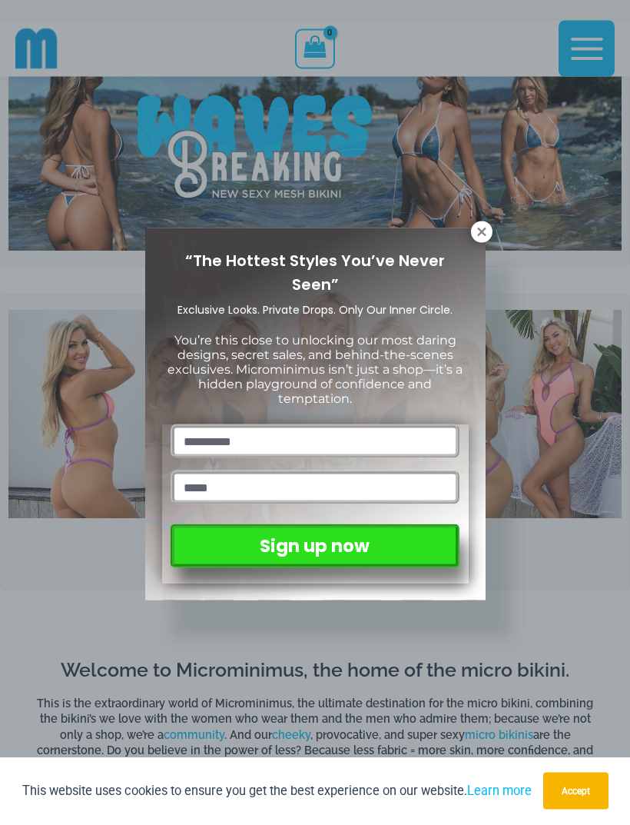
scroll to position [51, 0]
click at [484, 230] on icon at bounding box center [481, 232] width 8 height 8
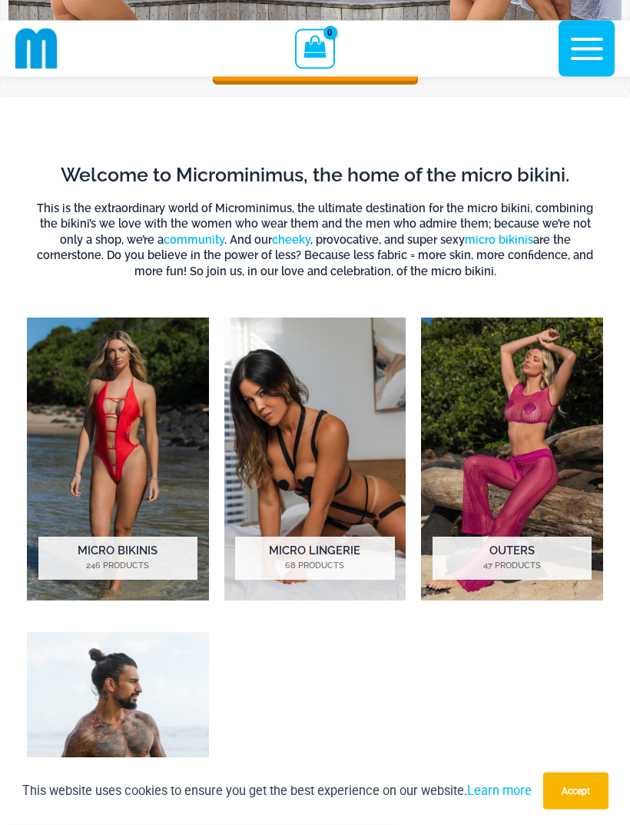
scroll to position [547, 0]
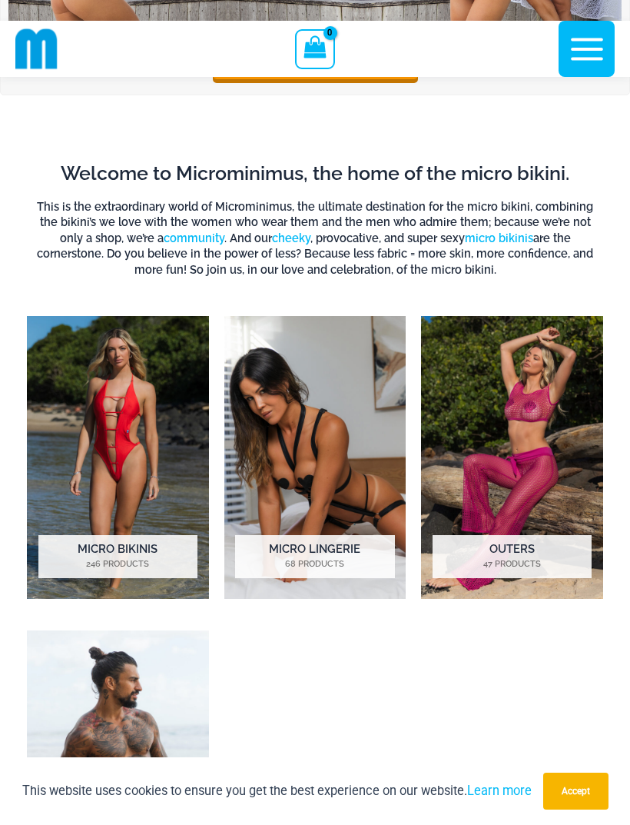
click at [305, 561] on mark "68 Products" at bounding box center [314, 564] width 159 height 13
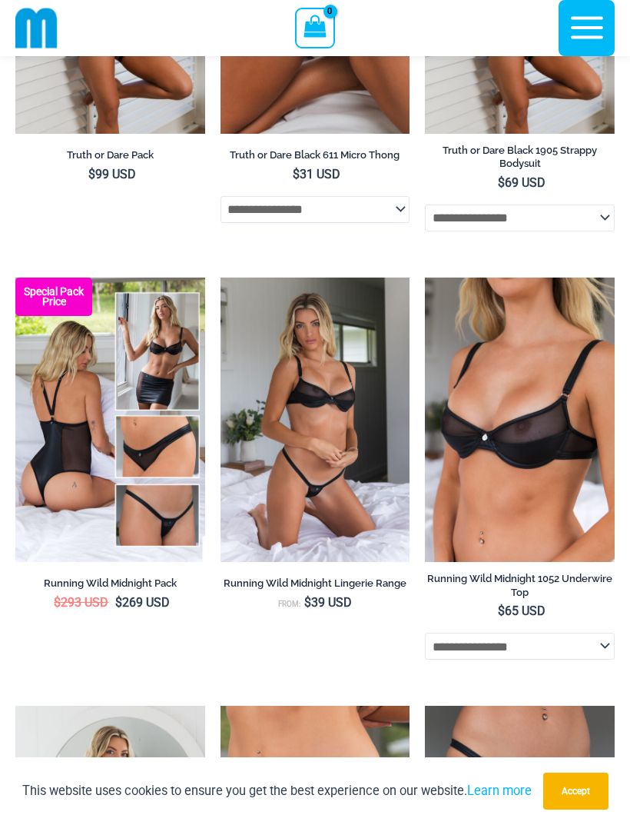
scroll to position [433, 0]
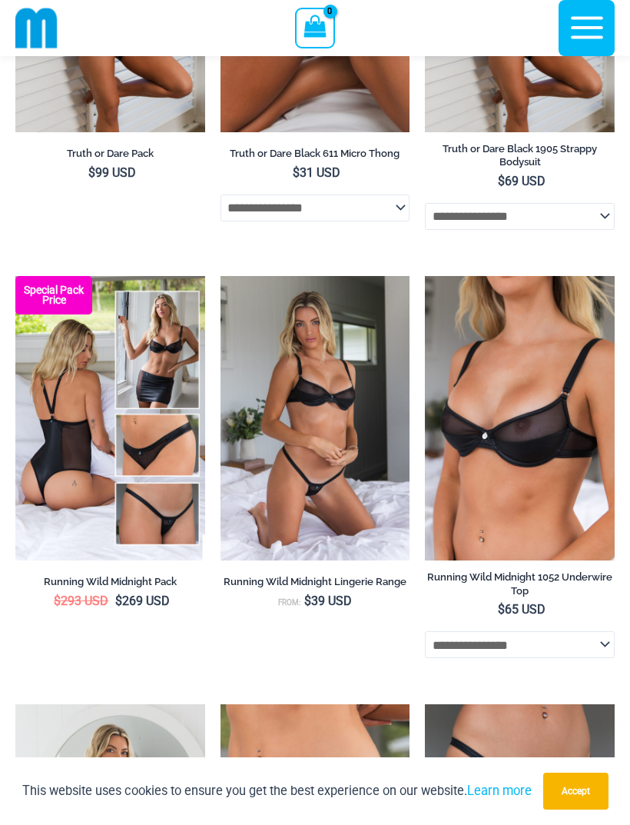
click at [221, 276] on img at bounding box center [221, 276] width 0 height 0
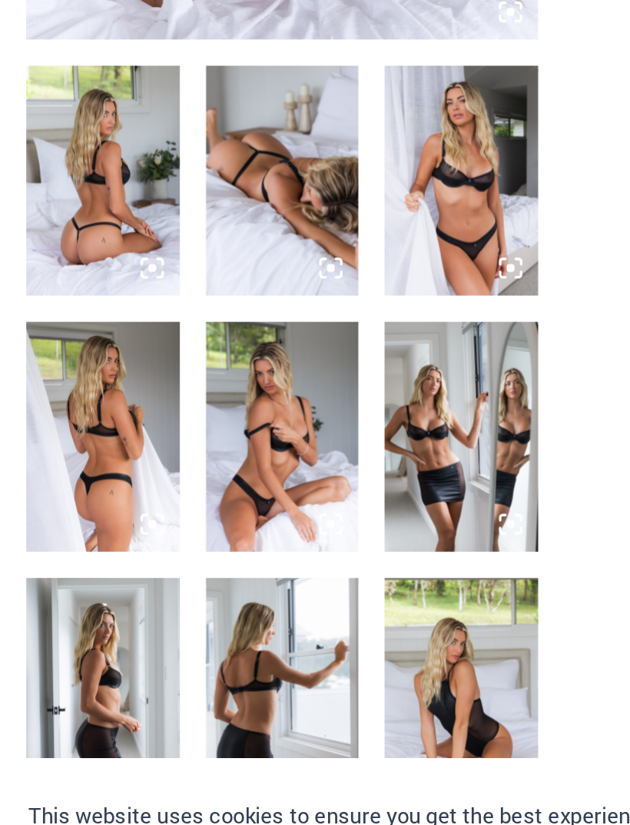
click at [152, 502] on img at bounding box center [166, 569] width 90 height 135
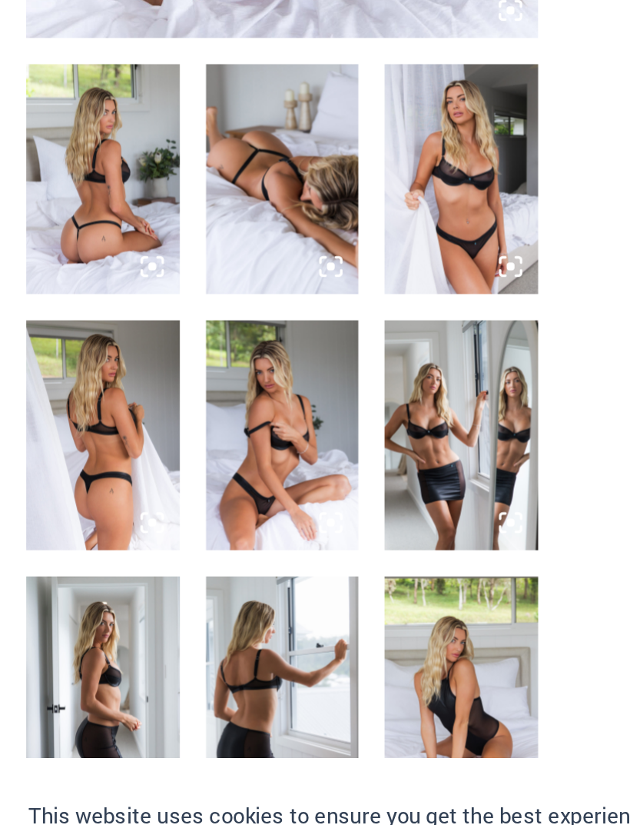
scroll to position [213, 0]
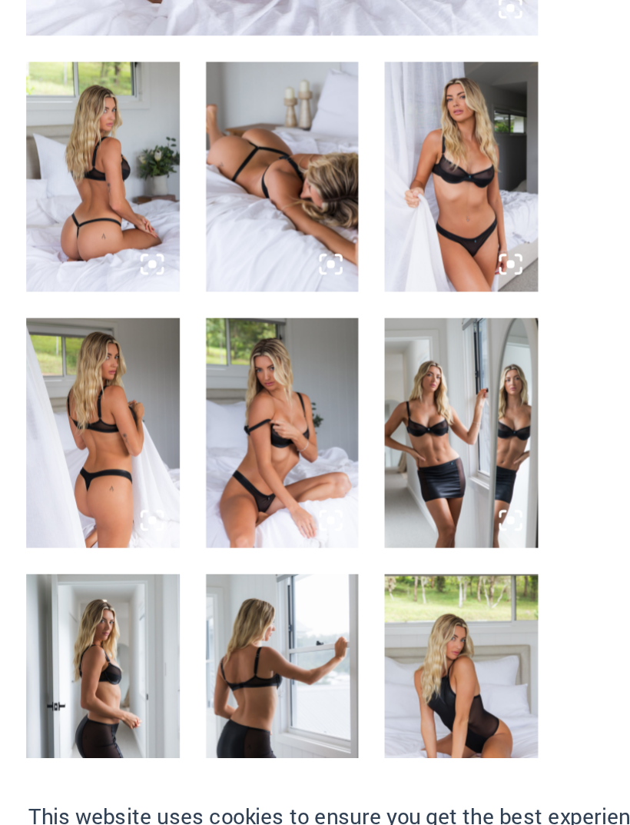
click at [150, 500] on img at bounding box center [166, 567] width 90 height 135
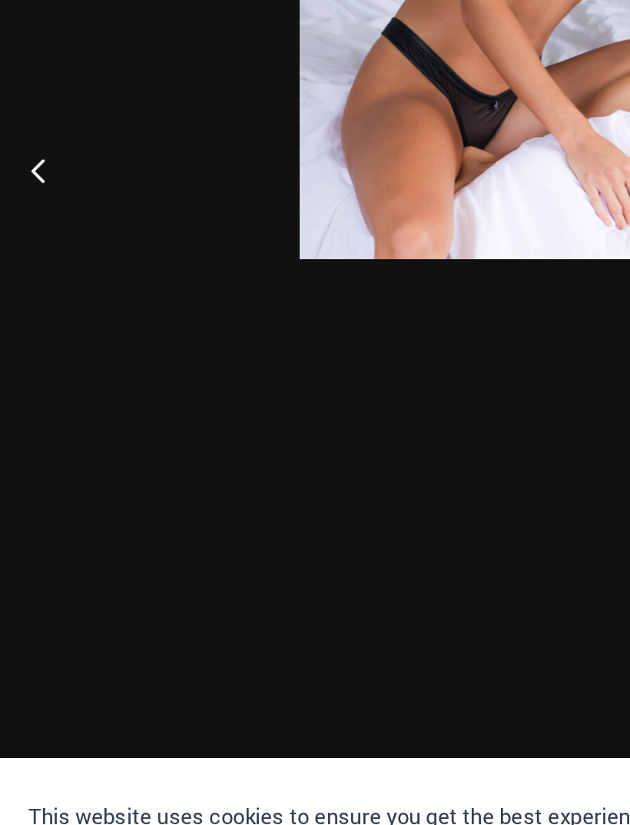
click at [25, 374] on button "Previous" at bounding box center [29, 412] width 58 height 77
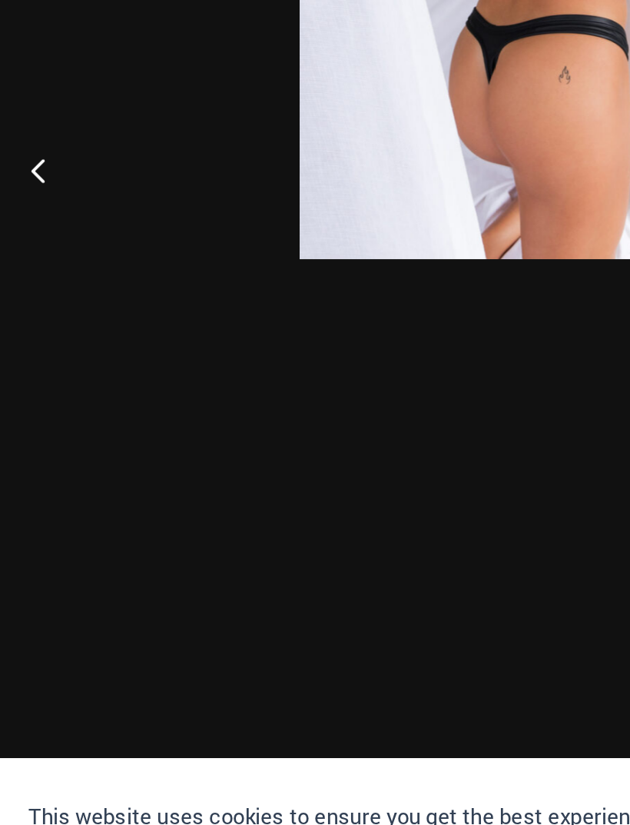
click at [30, 374] on button "Previous" at bounding box center [29, 412] width 58 height 77
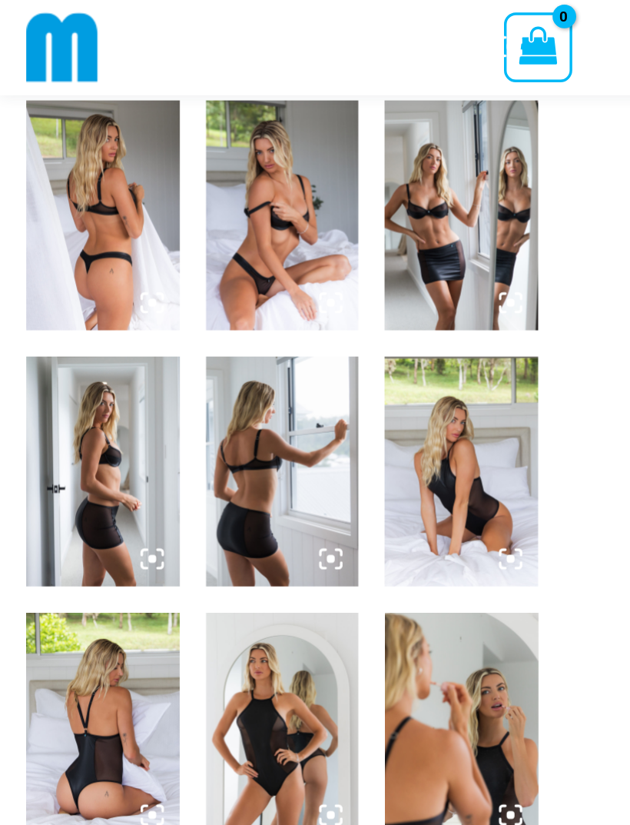
scroll to position [638, 0]
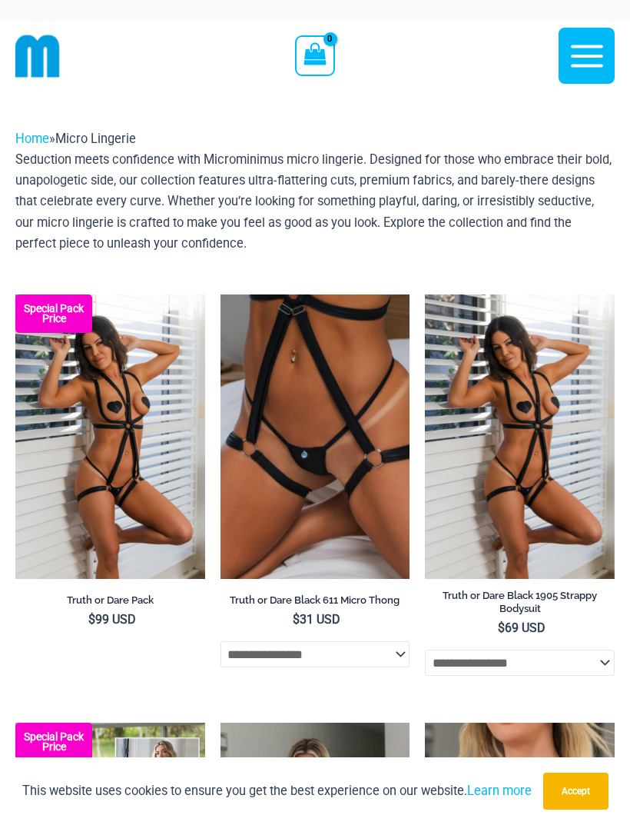
click at [15, 294] on img at bounding box center [15, 294] width 0 height 0
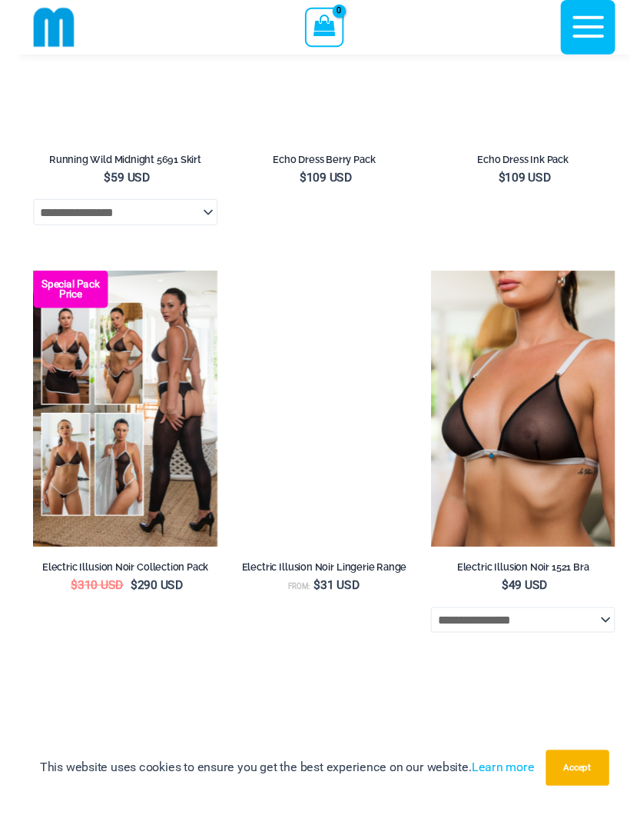
scroll to position [1742, 0]
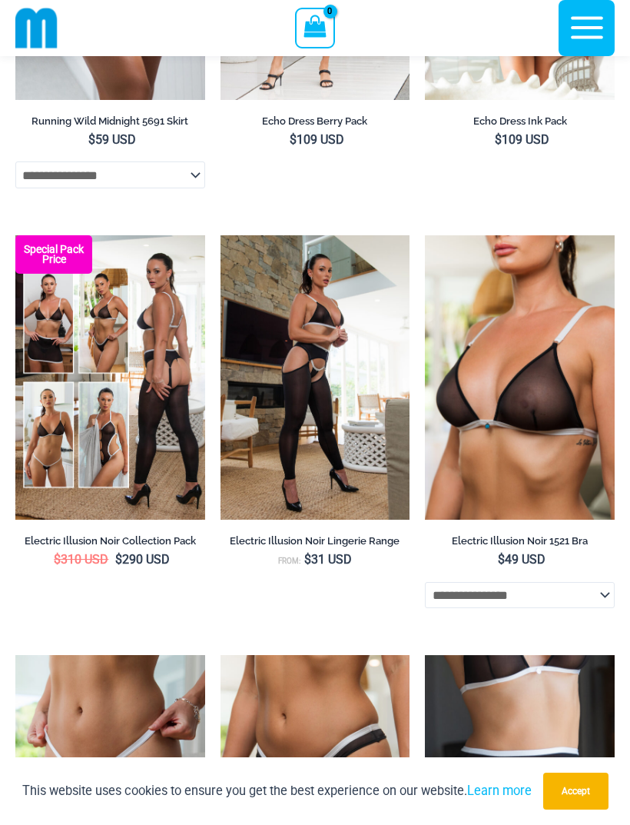
click at [15, 235] on img at bounding box center [15, 235] width 0 height 0
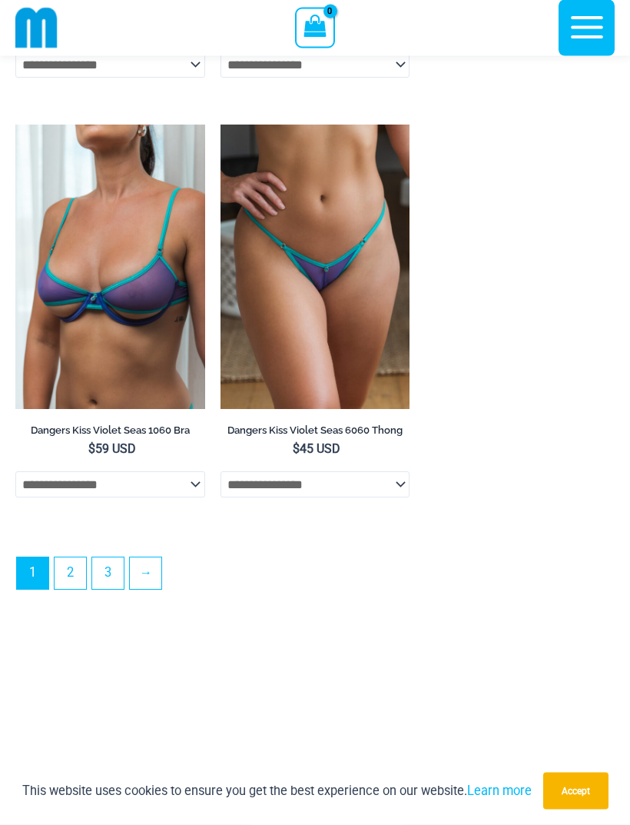
scroll to position [4346, 0]
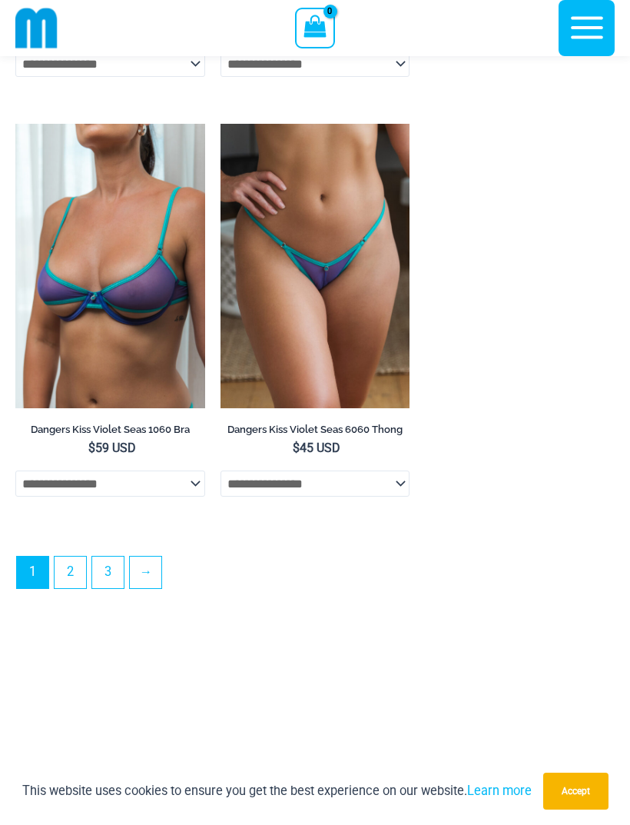
click at [71, 588] on link "2" at bounding box center [71, 573] width 32 height 32
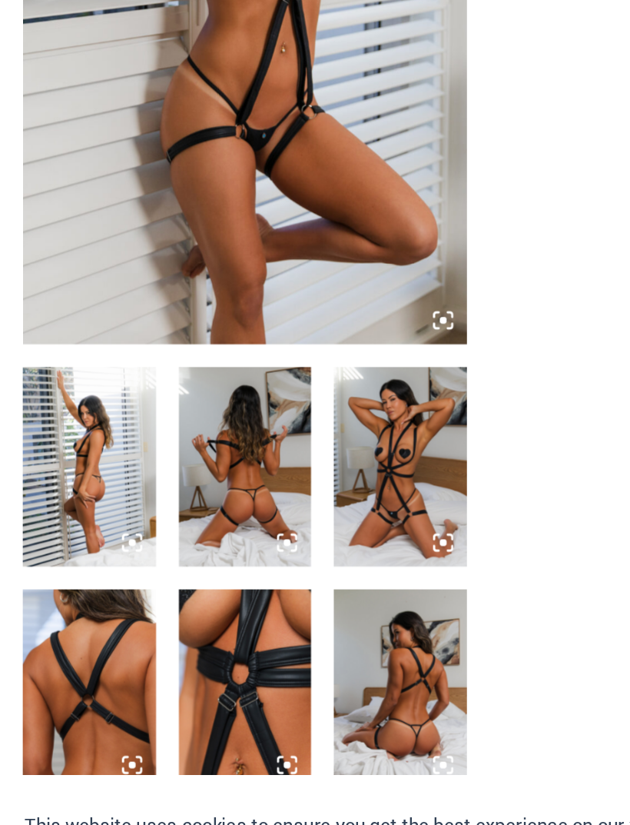
scroll to position [85, 0]
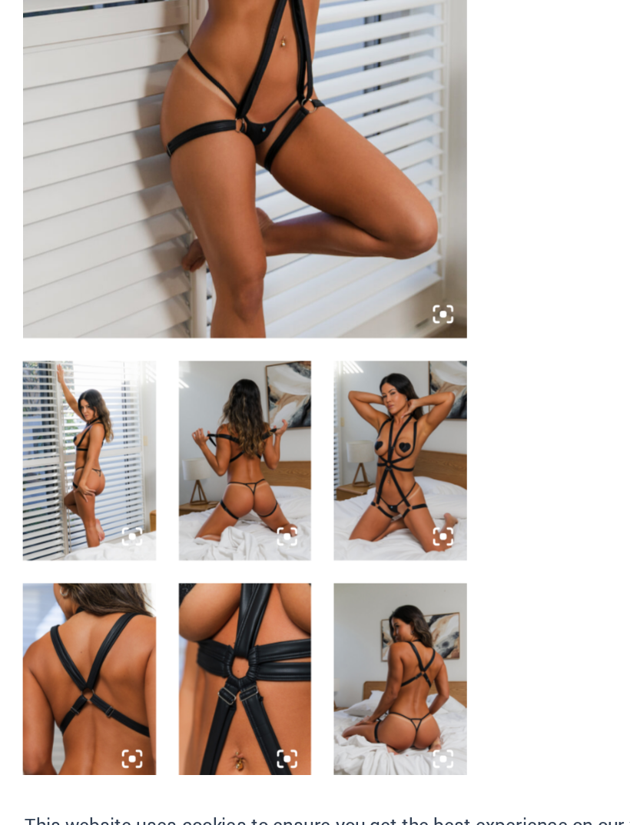
click at [260, 478] on img at bounding box center [270, 545] width 90 height 135
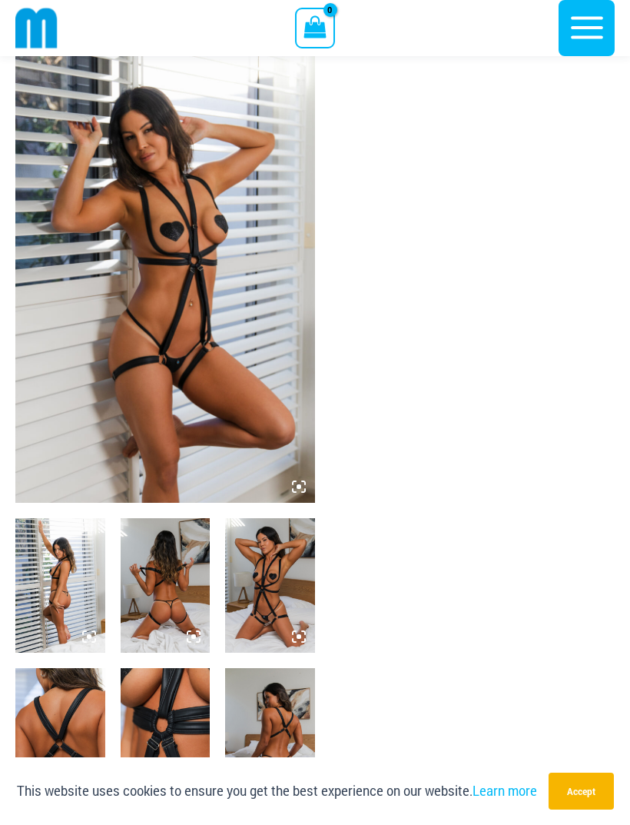
scroll to position [0, 0]
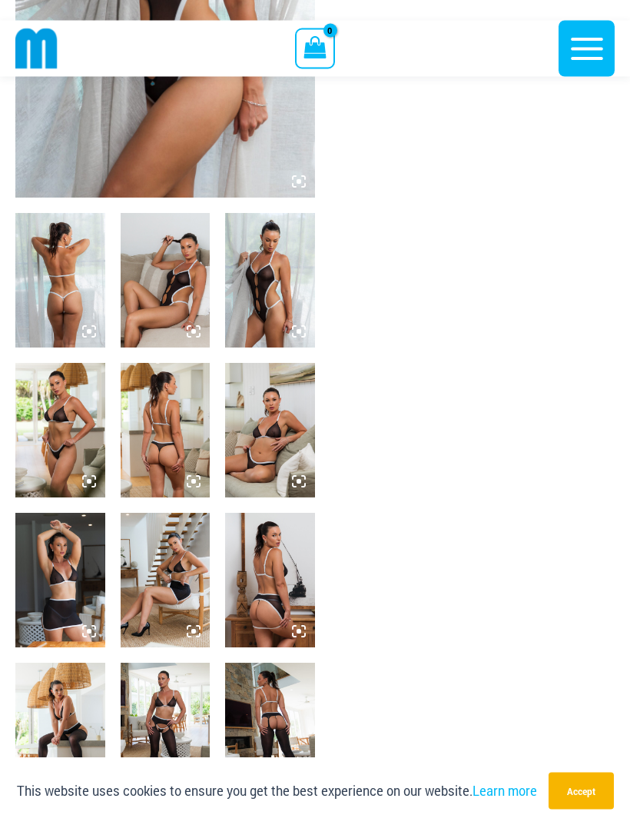
scroll to position [350, 0]
click at [264, 442] on img at bounding box center [270, 430] width 90 height 135
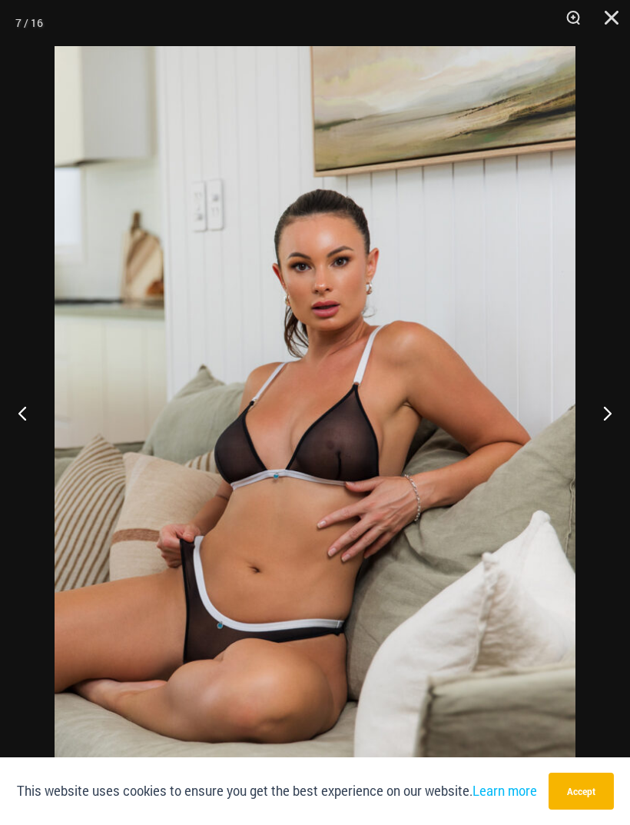
click at [611, 25] on button "Close" at bounding box center [606, 23] width 38 height 46
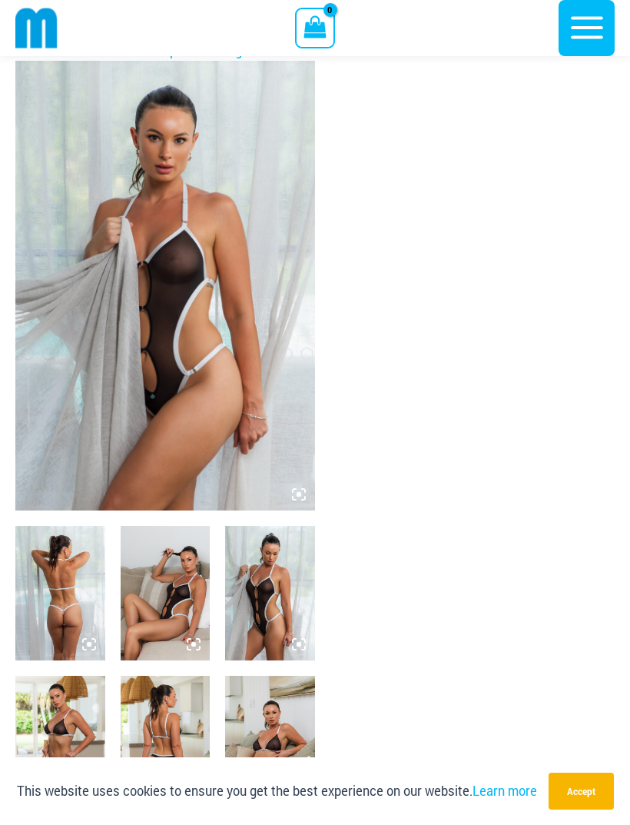
scroll to position [21, 0]
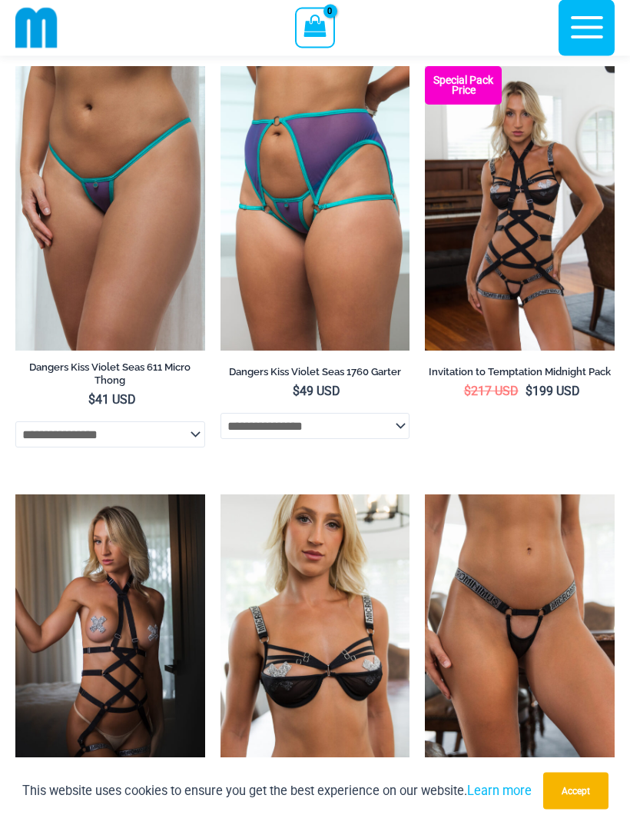
scroll to position [88, 0]
click at [493, 367] on h2 "Invitation to Temptation Midnight Pack" at bounding box center [520, 371] width 190 height 13
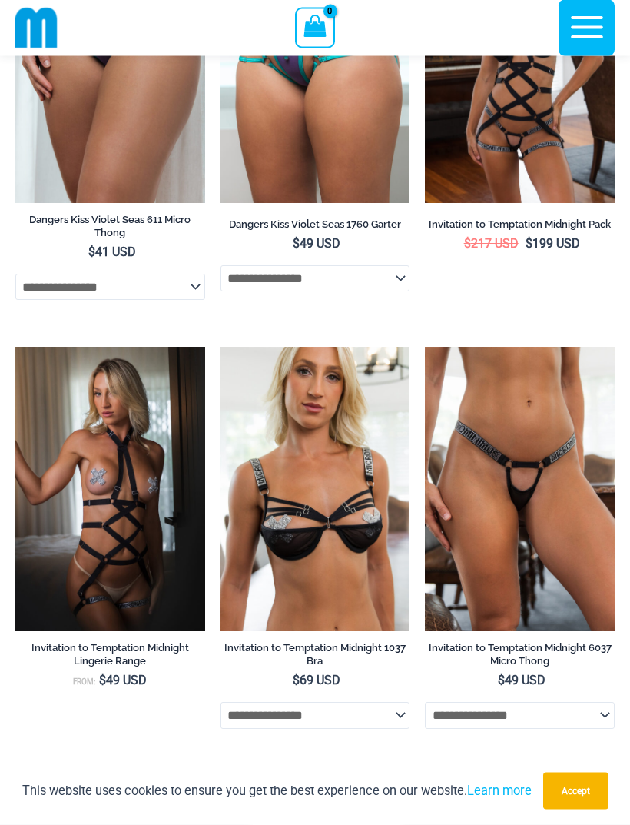
scroll to position [258, 0]
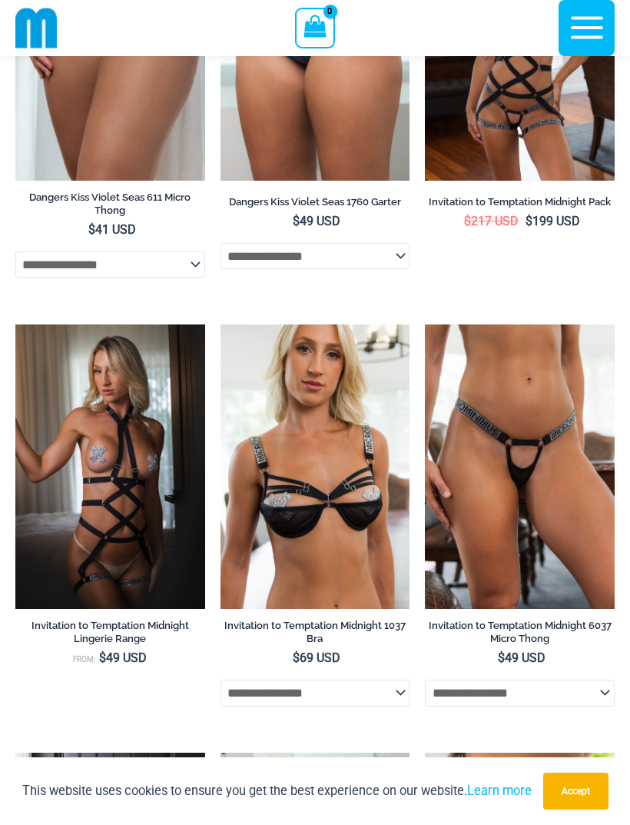
click at [90, 643] on h2 "Invitation to Temptation Midnight Lingerie Range" at bounding box center [110, 632] width 190 height 26
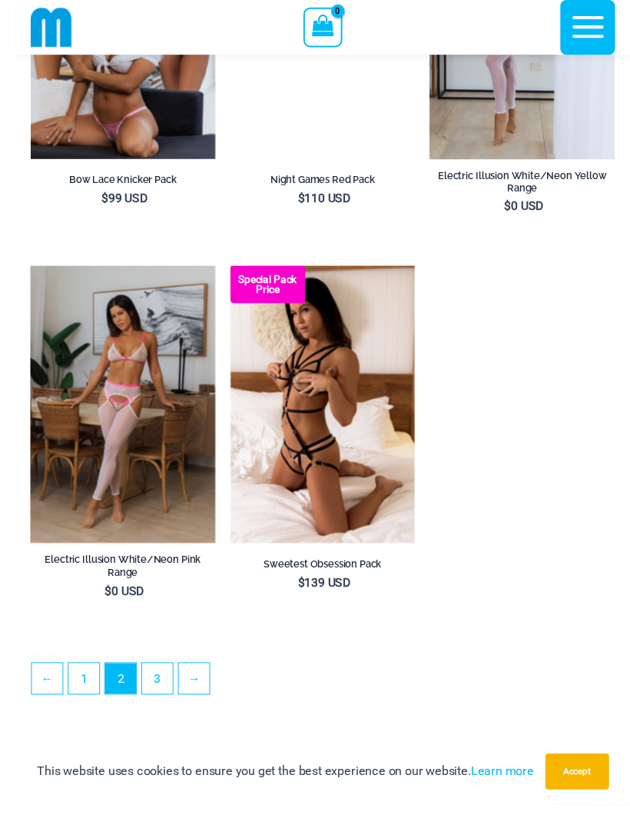
scroll to position [4142, 0]
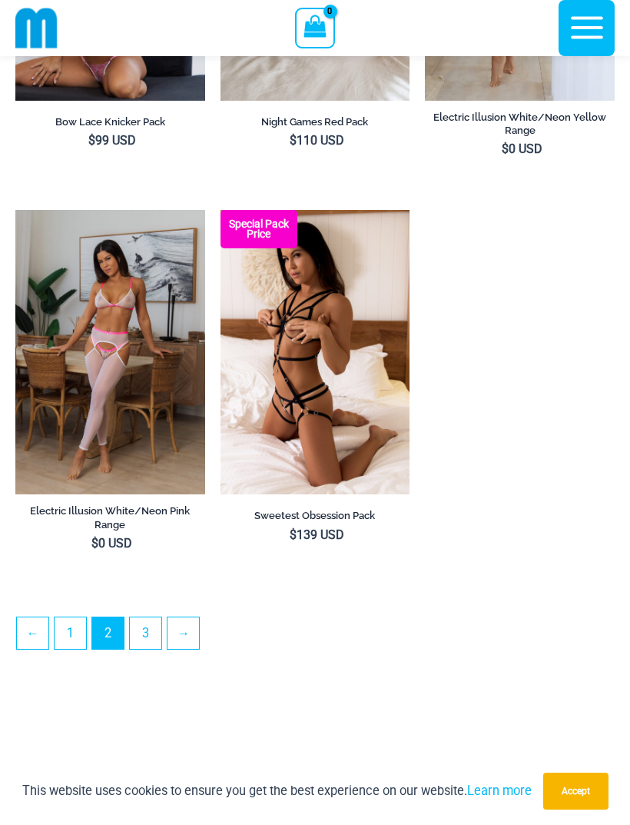
click at [293, 522] on h2 "Sweetest Obsession Pack" at bounding box center [316, 515] width 190 height 13
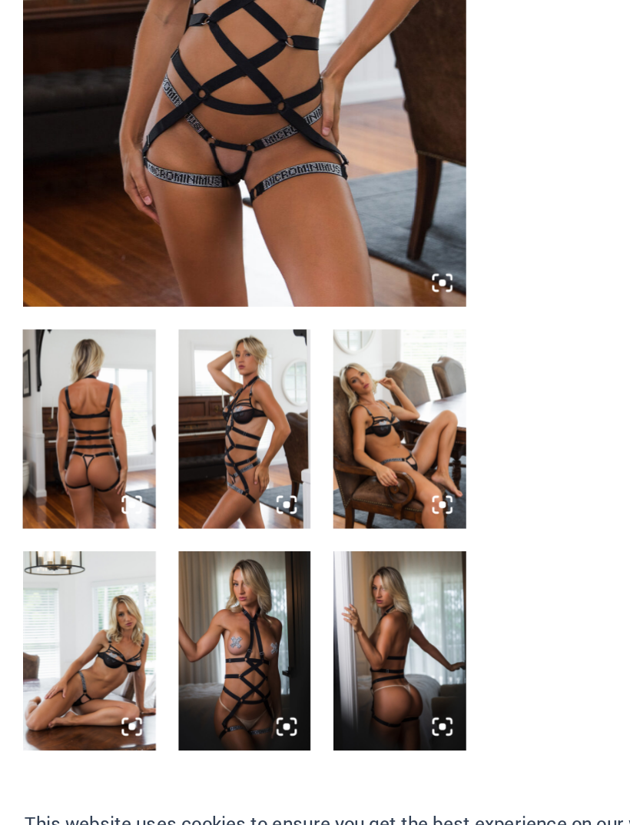
click at [170, 457] on img at bounding box center [166, 524] width 90 height 135
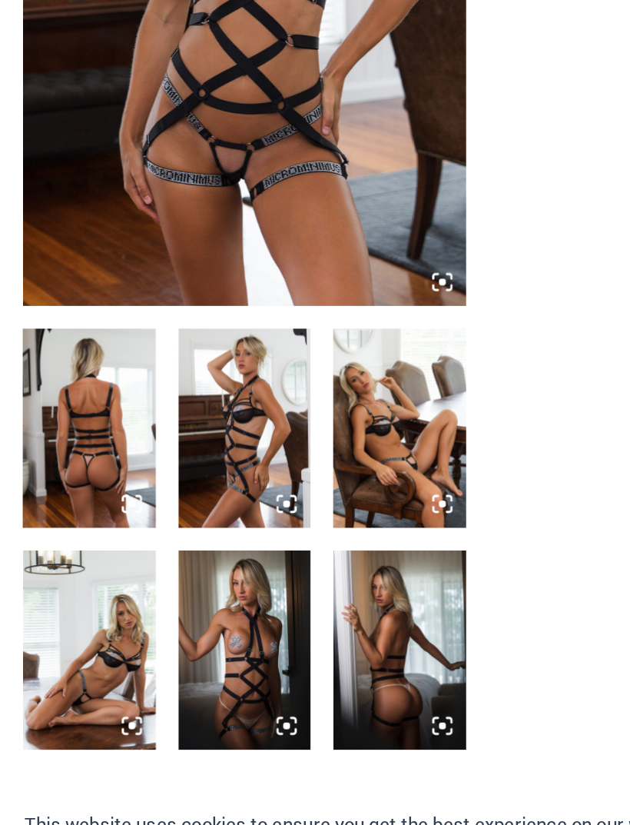
click at [156, 367] on div at bounding box center [165, 367] width 300 height 750
click at [159, 607] on img at bounding box center [166, 674] width 90 height 135
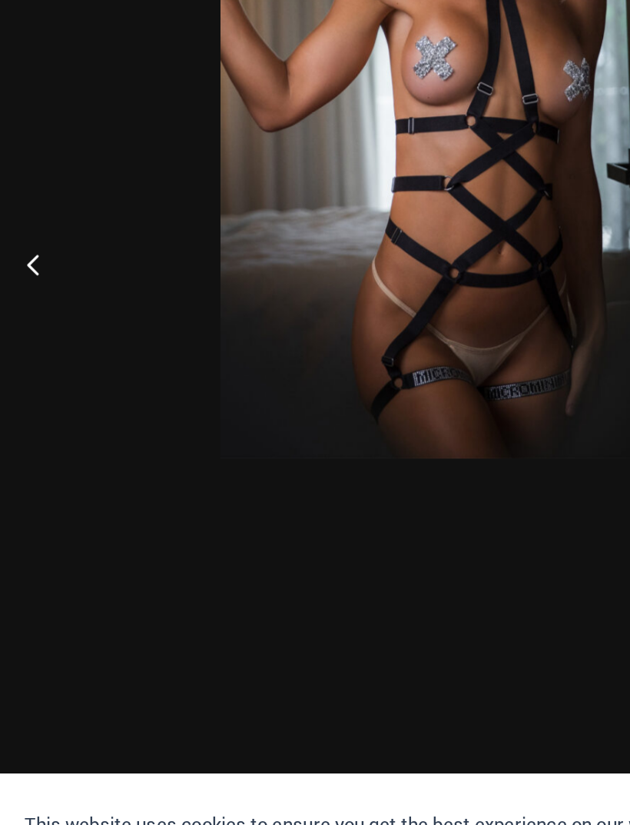
click at [25, 374] on button "Previous" at bounding box center [29, 412] width 58 height 77
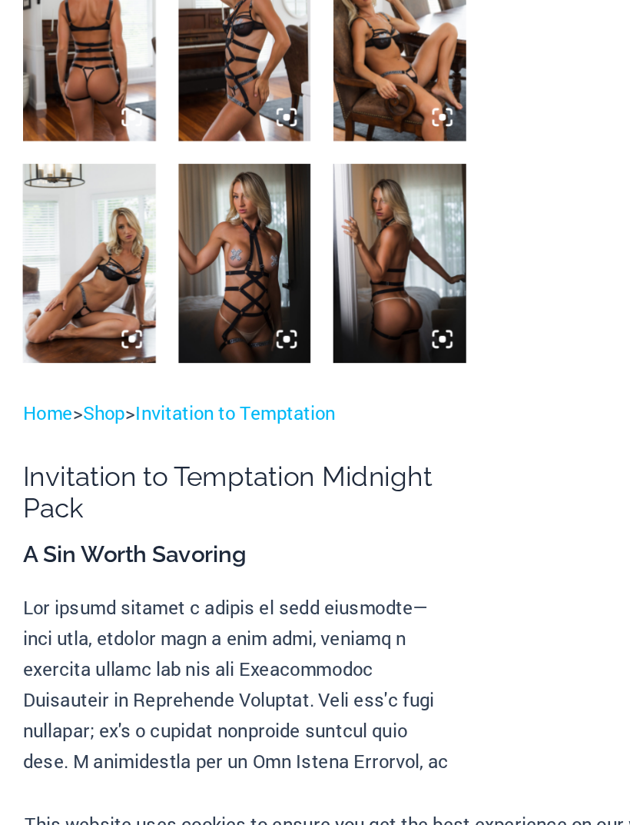
scroll to position [367, 0]
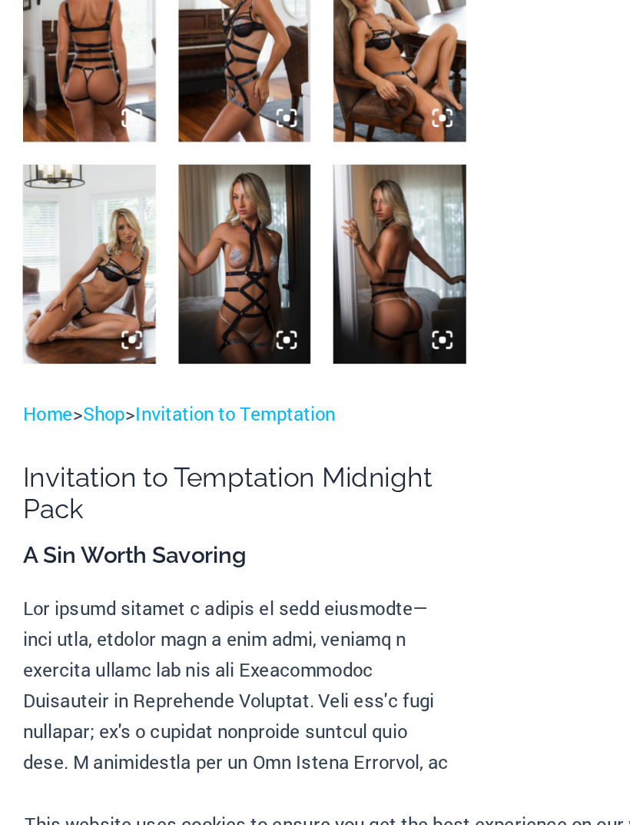
click at [47, 345] on img at bounding box center [60, 412] width 90 height 135
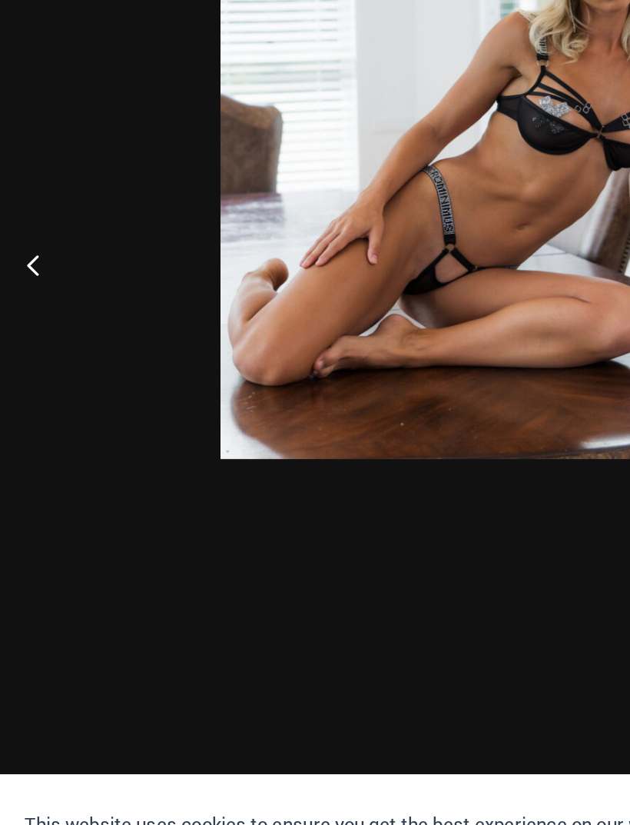
click at [22, 374] on button "Previous" at bounding box center [29, 412] width 58 height 77
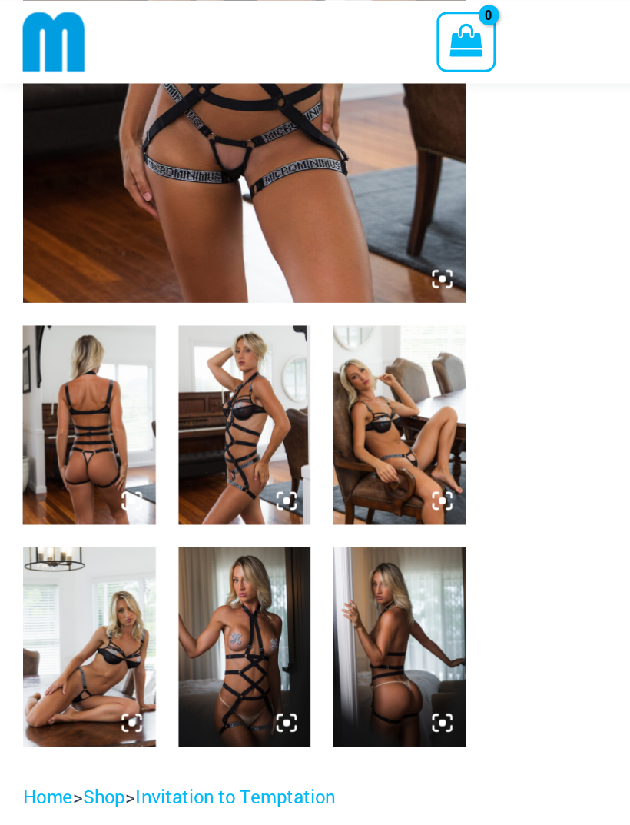
scroll to position [333, 0]
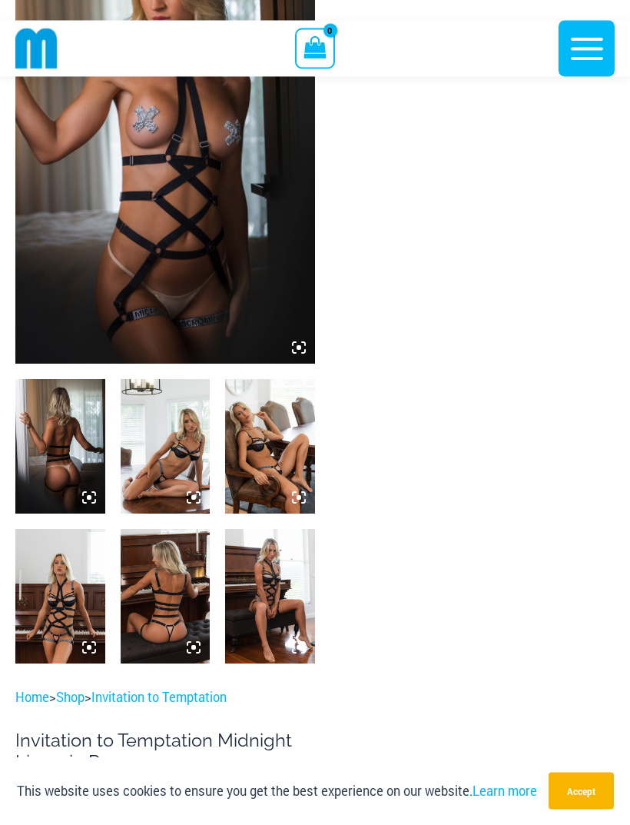
scroll to position [184, 0]
click at [55, 593] on img at bounding box center [60, 596] width 90 height 135
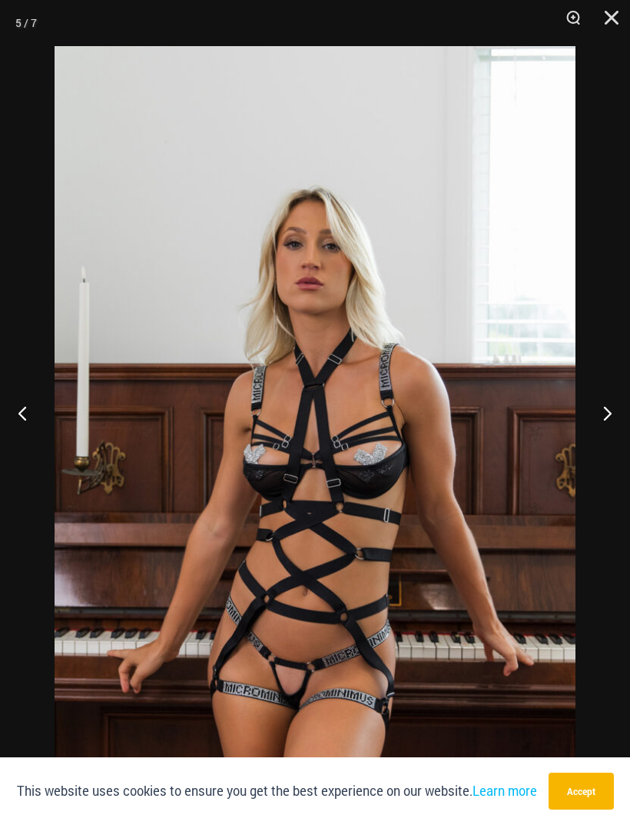
click at [612, 21] on button "Close" at bounding box center [606, 23] width 38 height 46
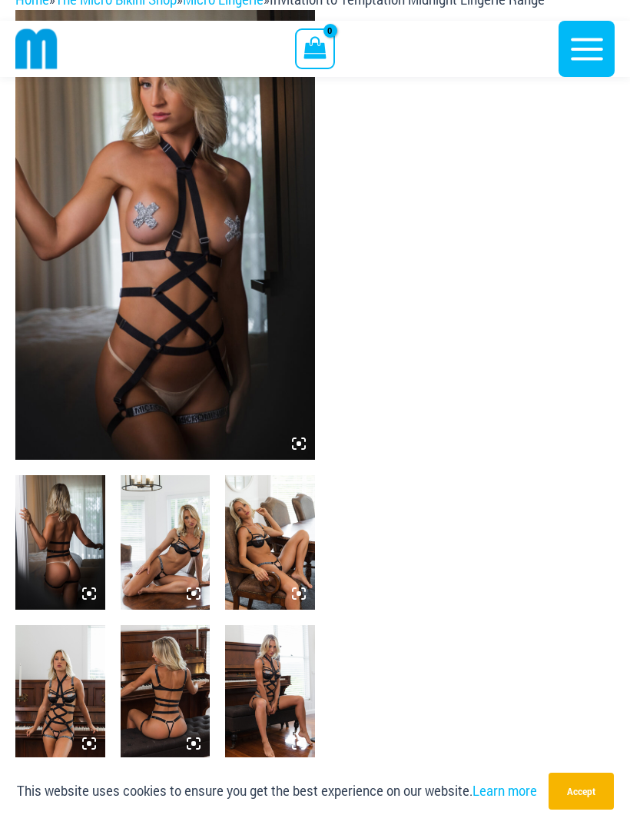
scroll to position [0, 0]
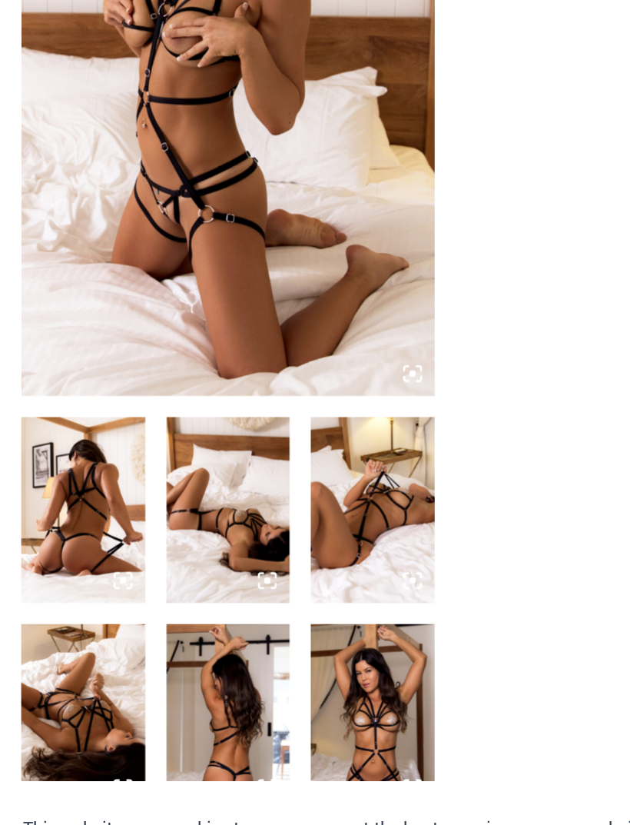
scroll to position [85, 0]
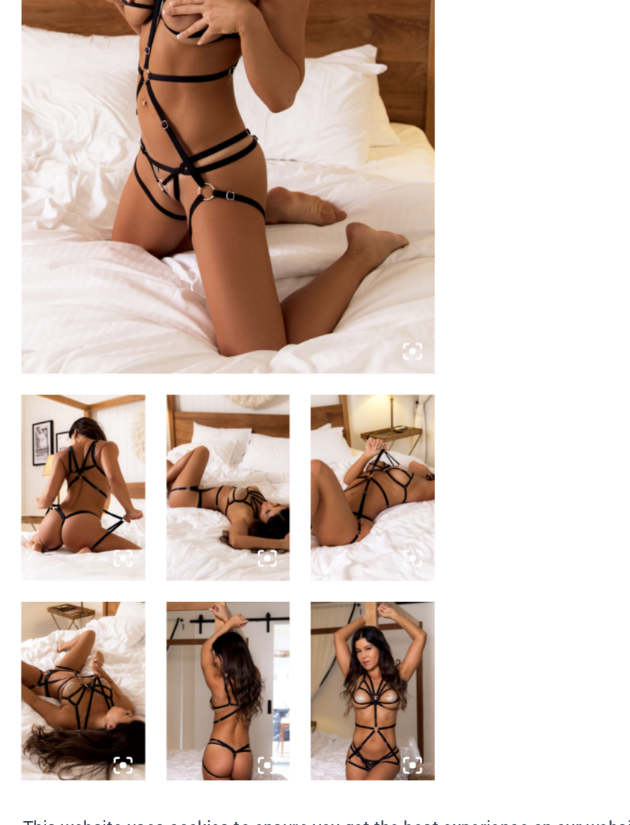
click at [271, 478] on img at bounding box center [270, 545] width 90 height 135
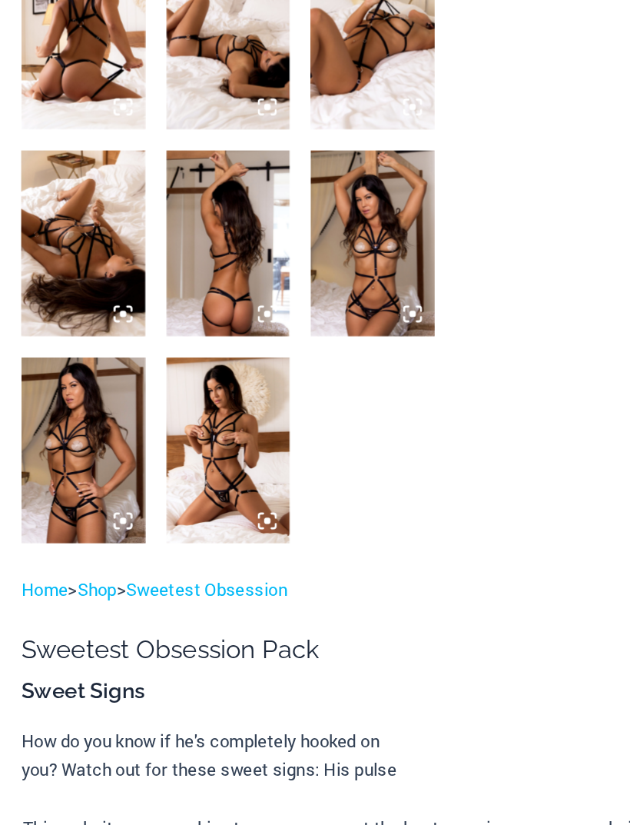
scroll to position [434, 0]
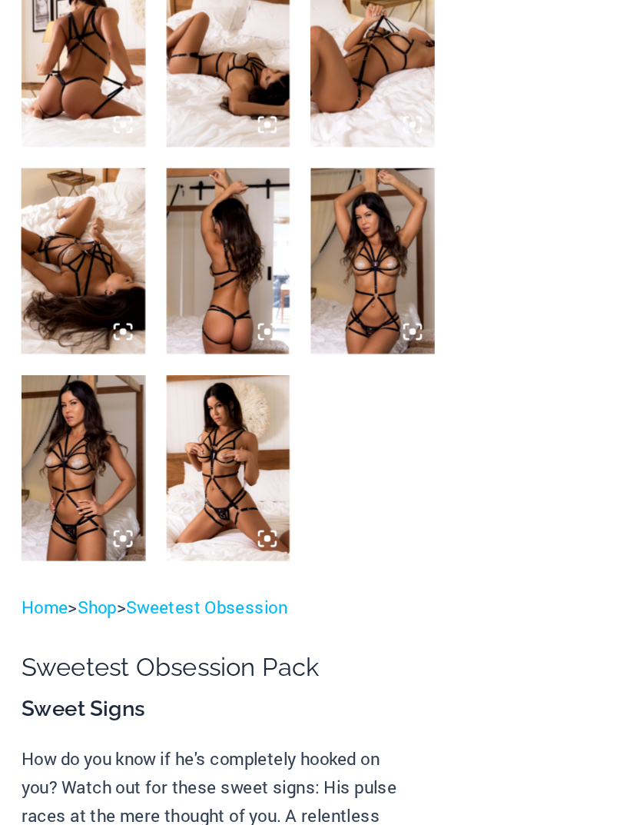
click at [52, 428] on img at bounding box center [60, 495] width 90 height 135
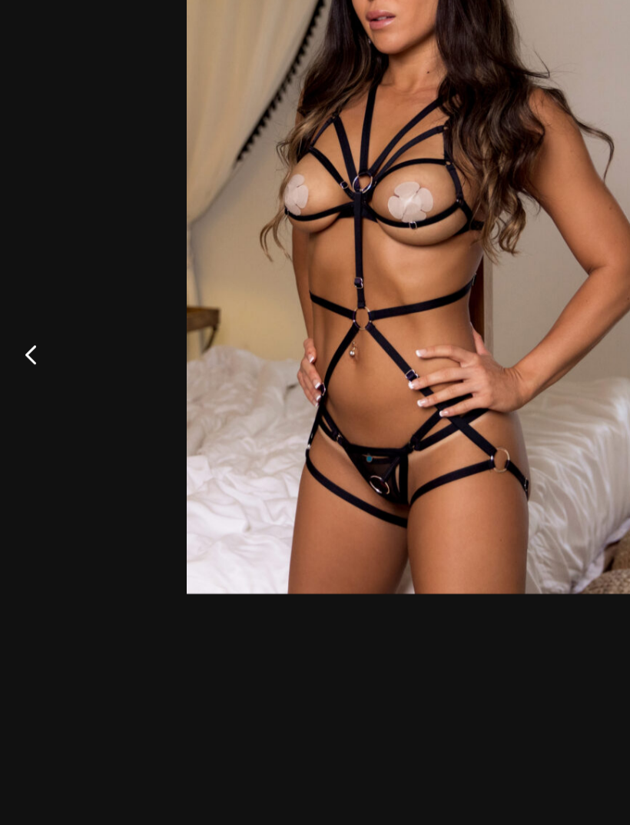
click at [26, 374] on button "Previous" at bounding box center [29, 412] width 58 height 77
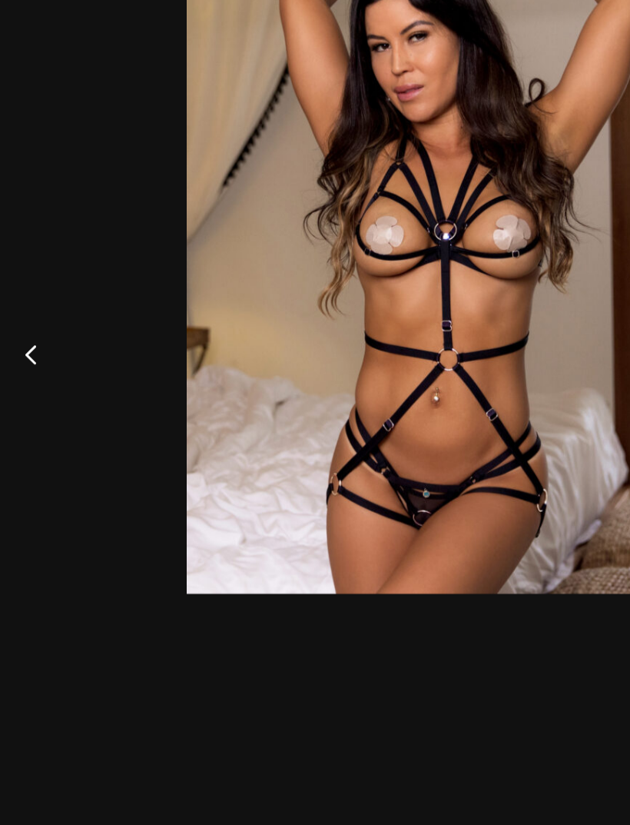
click at [22, 374] on button "Previous" at bounding box center [29, 412] width 58 height 77
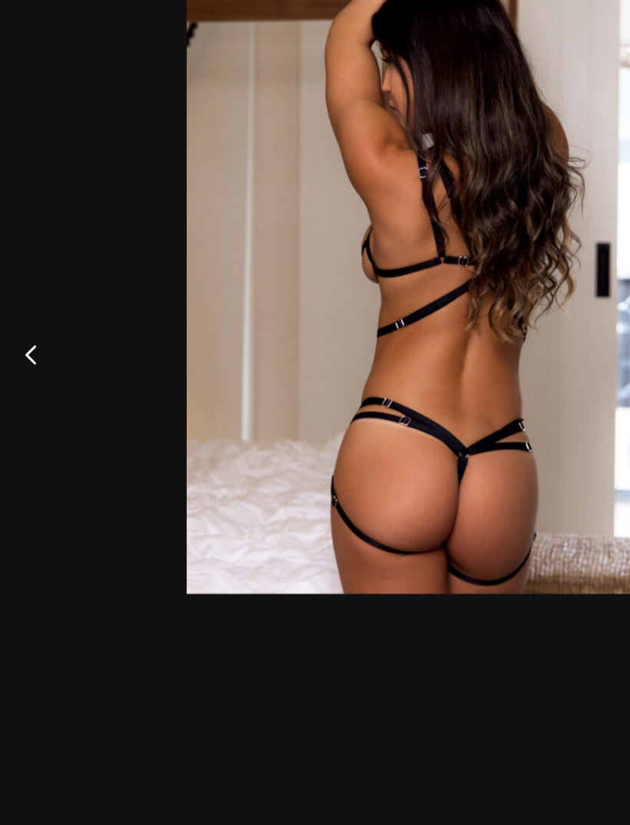
click at [25, 374] on button "Previous" at bounding box center [29, 412] width 58 height 77
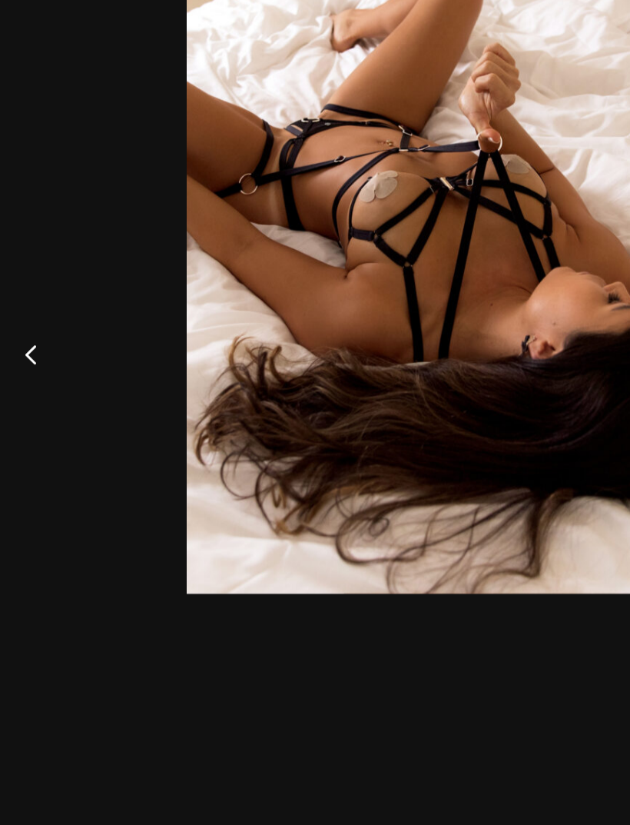
click at [29, 374] on button "Previous" at bounding box center [29, 412] width 58 height 77
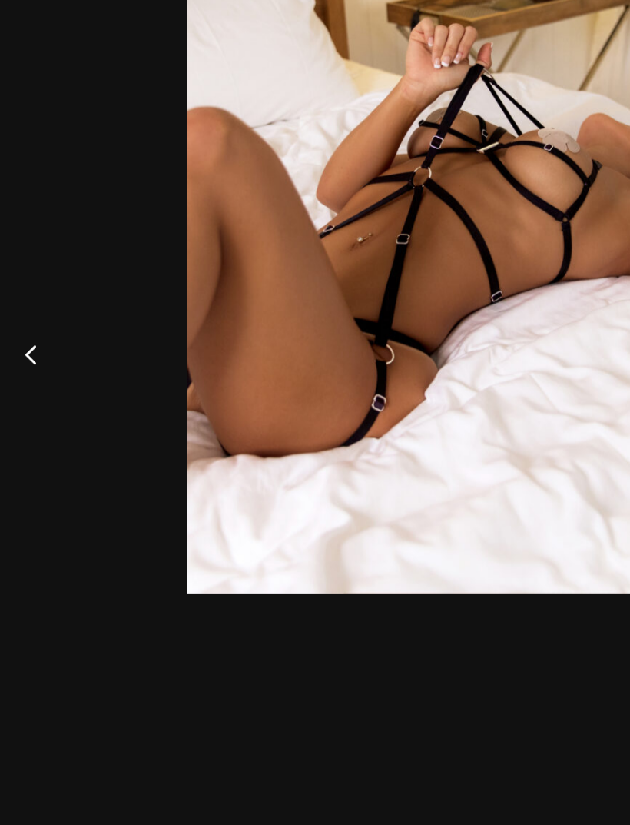
click at [22, 374] on button "Previous" at bounding box center [29, 412] width 58 height 77
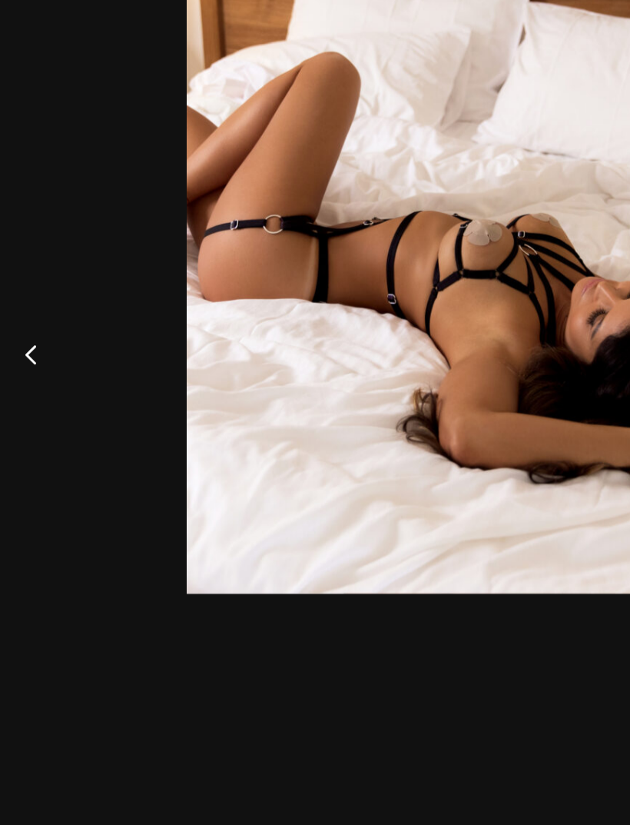
click at [29, 374] on button "Previous" at bounding box center [29, 412] width 58 height 77
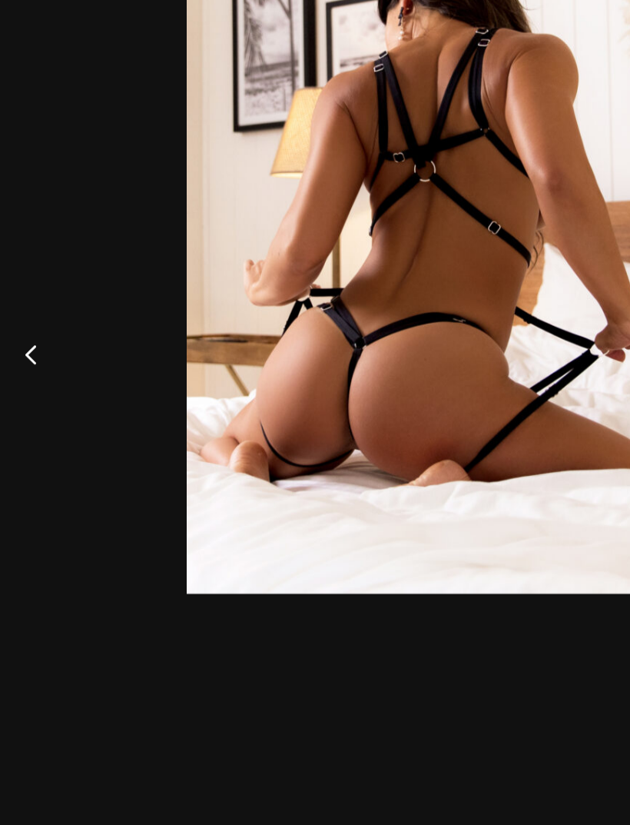
click at [35, 374] on button "Previous" at bounding box center [29, 412] width 58 height 77
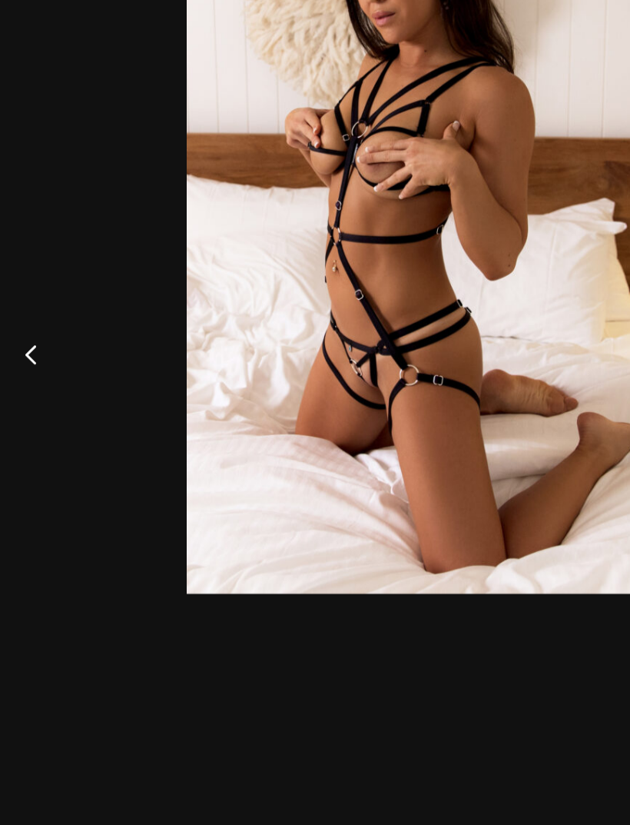
click at [35, 374] on button "Previous" at bounding box center [29, 412] width 58 height 77
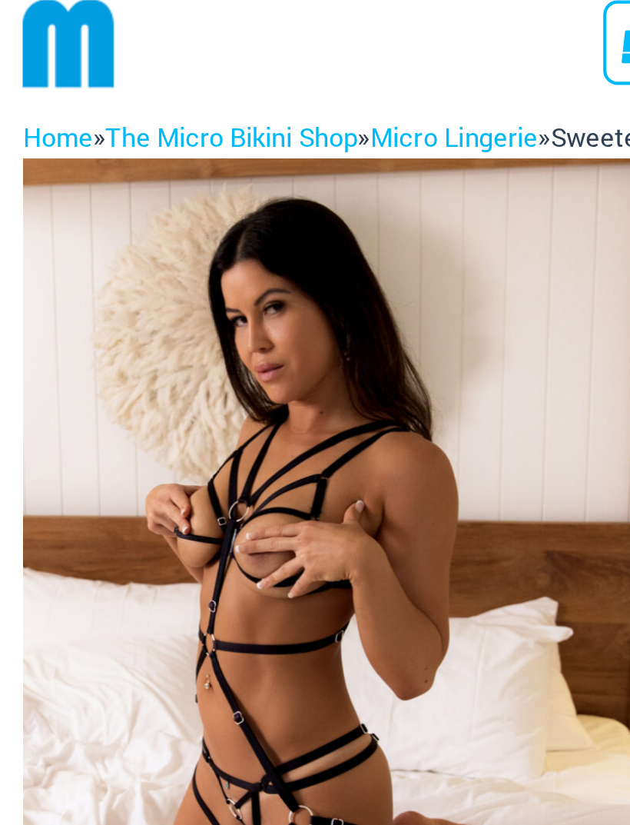
scroll to position [0, 0]
